Goal: Task Accomplishment & Management: Complete application form

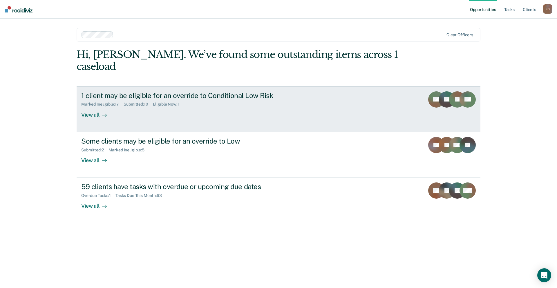
click at [137, 91] on div "1 client may be eligible for an override to Conditional Low Risk Marked Ineligi…" at bounding box center [190, 104] width 218 height 27
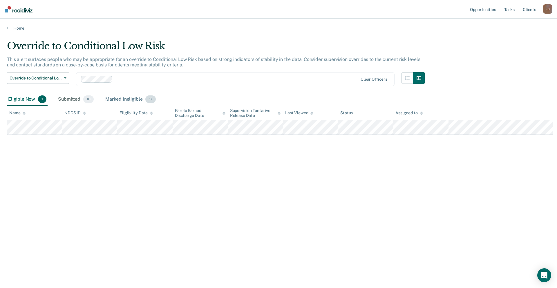
click at [104, 93] on div "Marked Ineligible 17" at bounding box center [130, 99] width 53 height 13
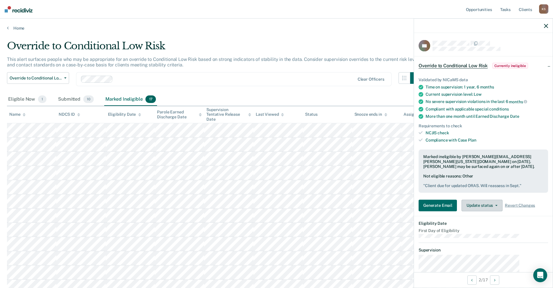
click at [498, 200] on button "Update status" at bounding box center [481, 206] width 41 height 12
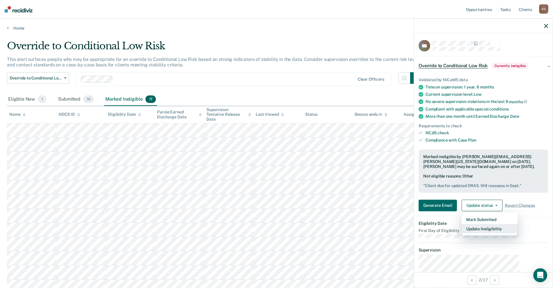
click at [500, 224] on button "Update Ineligibility" at bounding box center [489, 228] width 56 height 9
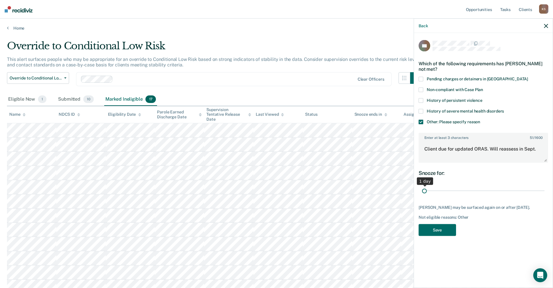
drag, startPoint x: 476, startPoint y: 159, endPoint x: 440, endPoint y: 160, distance: 36.0
type input "1"
click at [440, 186] on input "range" at bounding box center [483, 191] width 122 height 10
click at [461, 193] on div "CS Which of the following requirements has Christopher Spears not met? Pending …" at bounding box center [482, 140] width 129 height 200
click at [456, 224] on button "Save" at bounding box center [436, 230] width 37 height 12
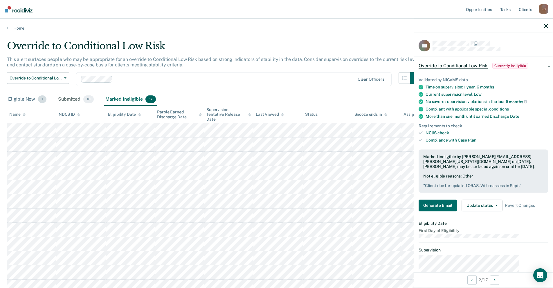
click at [17, 93] on div "Eligible Now 1" at bounding box center [27, 99] width 41 height 13
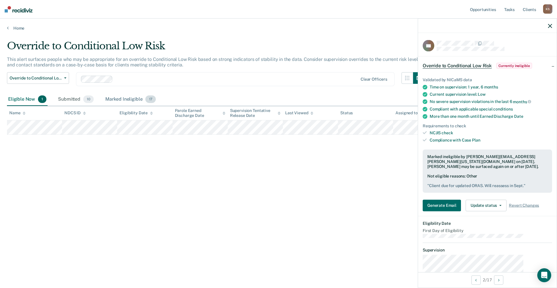
click at [109, 93] on div "Marked Ineligible 17" at bounding box center [130, 99] width 53 height 13
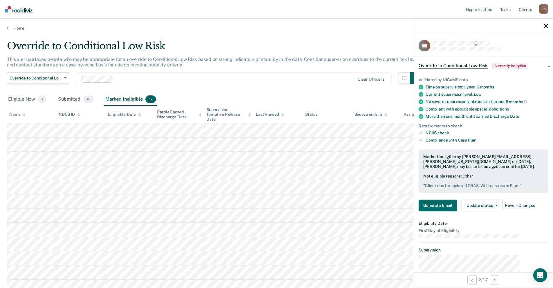
click at [535, 203] on span "Revert Changes" at bounding box center [519, 205] width 30 height 5
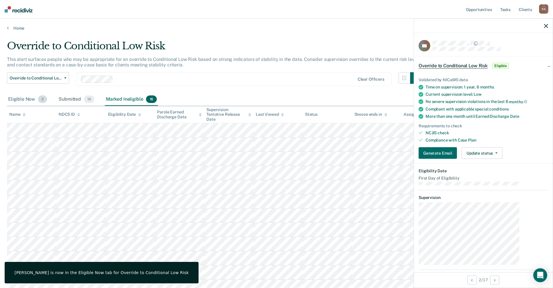
click at [24, 93] on div "Eligible Now 2" at bounding box center [27, 99] width 41 height 13
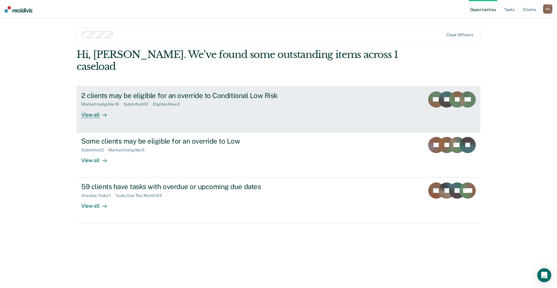
click at [129, 91] on div "2 clients may be eligible for an override to Conditional Low Risk Marked Inelig…" at bounding box center [190, 104] width 218 height 27
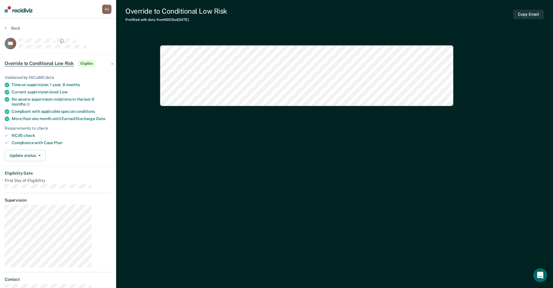
type textarea "x"
click at [32, 11] on nav "[PERSON_NAME] Profile How it works Log Out" at bounding box center [58, 9] width 116 height 19
